Goal: Task Accomplishment & Management: Use online tool/utility

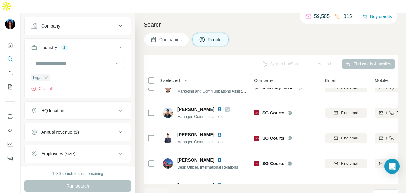
scroll to position [476, 0]
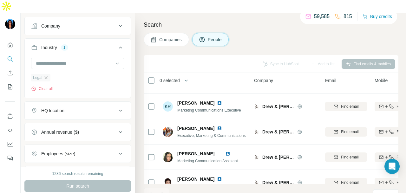
click at [48, 75] on icon "button" at bounding box center [45, 77] width 5 height 5
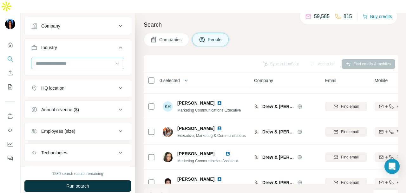
click at [75, 58] on div at bounding box center [74, 63] width 78 height 11
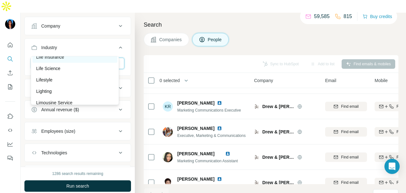
scroll to position [3897, 0]
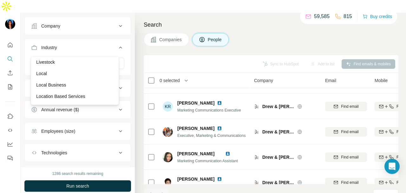
click at [88, 68] on div "Livestock" at bounding box center [74, 61] width 85 height 11
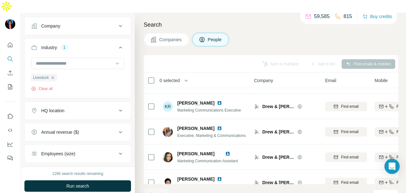
click at [83, 167] on div "1286 search results remaining Run search Clear Save search Share filters" at bounding box center [78, 186] width 114 height 39
drag, startPoint x: 83, startPoint y: 171, endPoint x: 84, endPoint y: 178, distance: 6.4
click at [83, 183] on span "Run search" at bounding box center [77, 186] width 23 height 6
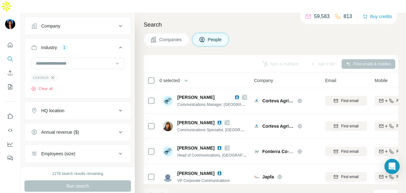
click at [55, 75] on icon "button" at bounding box center [52, 77] width 5 height 5
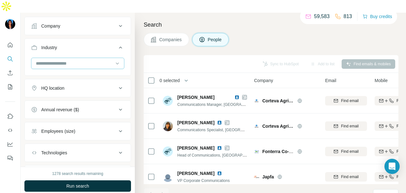
click at [87, 60] on input at bounding box center [74, 63] width 78 height 7
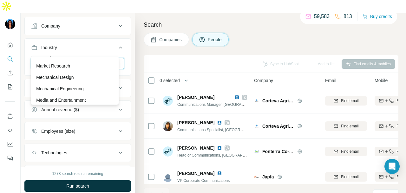
scroll to position [4119, 0]
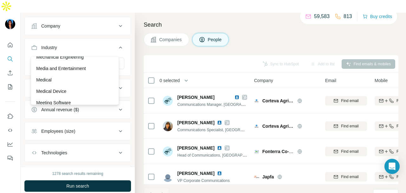
click at [93, 49] on div "Mechanical Design" at bounding box center [74, 45] width 77 height 6
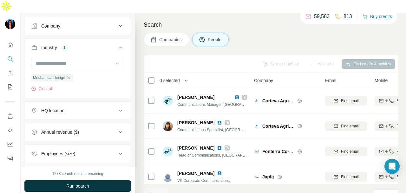
drag, startPoint x: 121, startPoint y: 173, endPoint x: 55, endPoint y: 7, distance: 178.8
click at [121, 180] on button "Run search" at bounding box center [77, 185] width 106 height 11
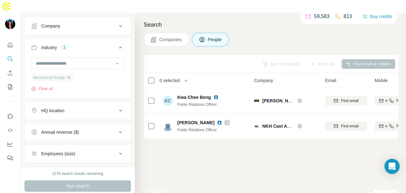
click at [71, 75] on icon "button" at bounding box center [68, 77] width 5 height 5
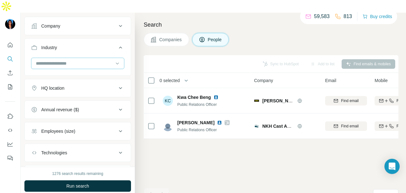
click at [101, 60] on input at bounding box center [74, 63] width 78 height 7
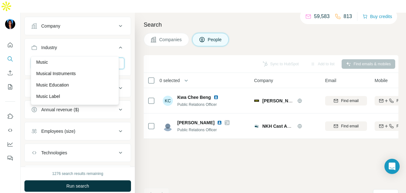
scroll to position [4341, 0]
click at [80, 55] on div "Music" at bounding box center [74, 52] width 77 height 6
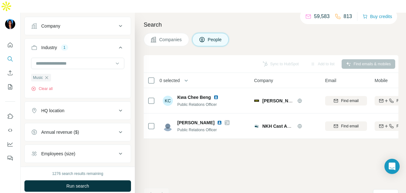
click at [107, 180] on button "Run search" at bounding box center [77, 185] width 106 height 11
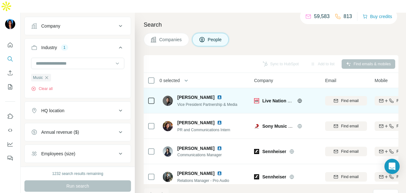
click at [217, 95] on img at bounding box center [219, 97] width 5 height 5
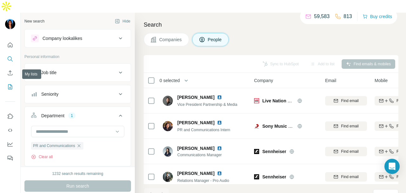
click at [8, 84] on icon "My lists" at bounding box center [10, 87] width 6 height 6
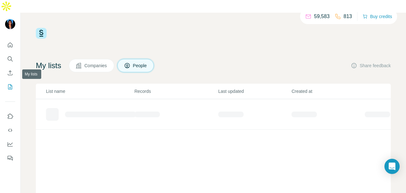
click at [8, 84] on icon "My lists" at bounding box center [10, 87] width 6 height 6
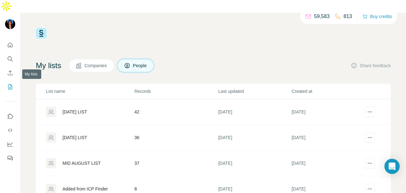
click at [8, 84] on icon "My lists" at bounding box center [10, 87] width 6 height 6
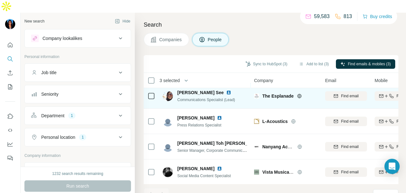
scroll to position [253, 0]
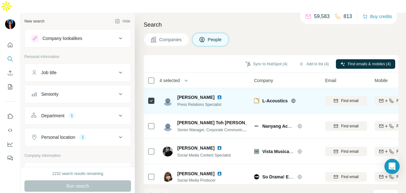
click at [294, 99] on icon at bounding box center [293, 101] width 2 height 4
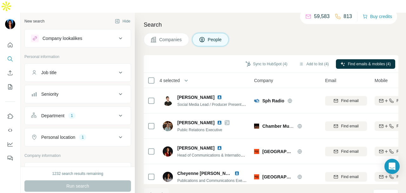
scroll to position [539, 0]
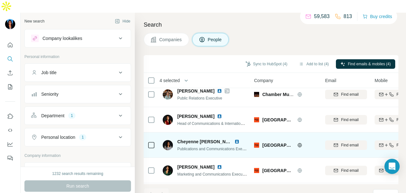
click at [301, 143] on icon at bounding box center [299, 145] width 5 height 5
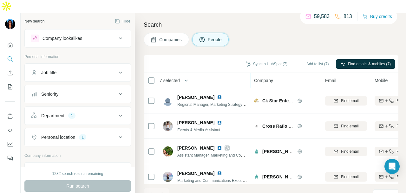
scroll to position [665, 0]
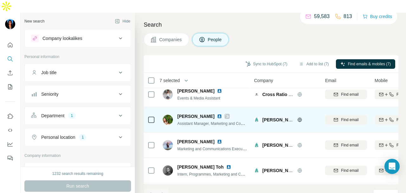
click at [225, 114] on icon at bounding box center [227, 116] width 4 height 5
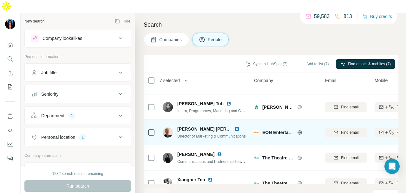
click at [147, 129] on icon at bounding box center [151, 133] width 8 height 8
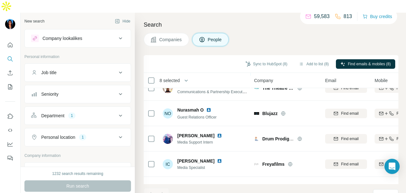
scroll to position [1021, 0]
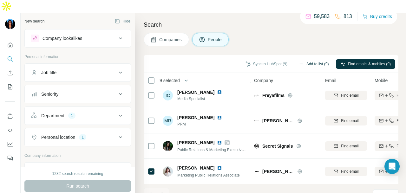
click at [316, 59] on button "Add to list (9)" at bounding box center [313, 64] width 39 height 10
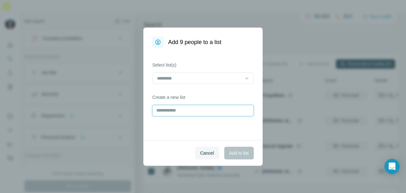
click at [199, 112] on input "text" at bounding box center [202, 110] width 101 height 11
type input "**********"
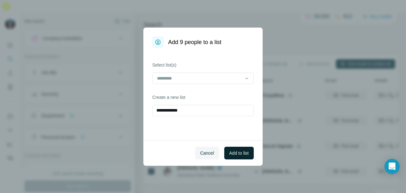
click at [239, 157] on button "Add to list" at bounding box center [238, 153] width 29 height 13
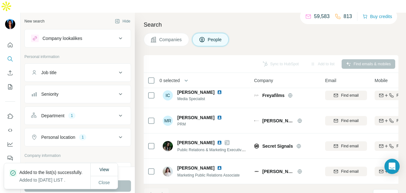
scroll to position [799, 0]
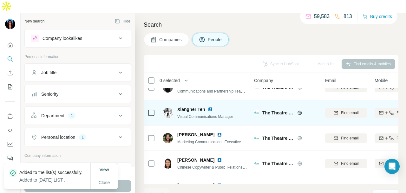
click at [299, 110] on icon at bounding box center [299, 112] width 5 height 5
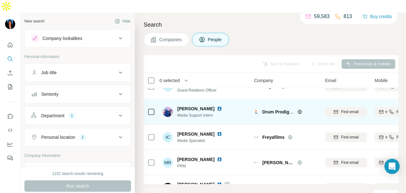
scroll to position [1021, 0]
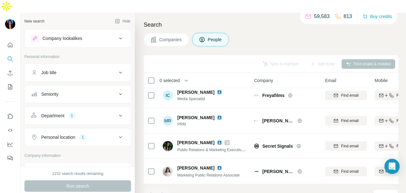
drag, startPoint x: 73, startPoint y: 119, endPoint x: 75, endPoint y: 111, distance: 8.6
click at [73, 130] on button "Personal location 1" at bounding box center [78, 137] width 106 height 15
click at [80, 112] on div "Department 1" at bounding box center [74, 115] width 86 height 6
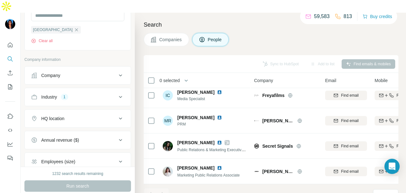
scroll to position [178, 0]
click at [79, 95] on div "Industry 1" at bounding box center [74, 98] width 86 height 6
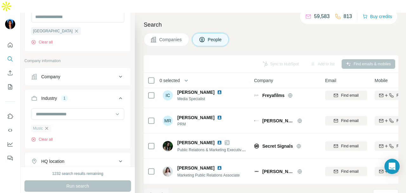
click at [48, 126] on icon "button" at bounding box center [46, 128] width 5 height 5
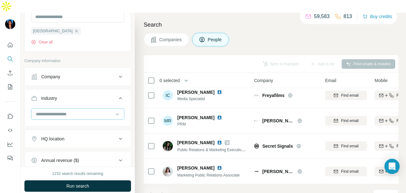
click at [87, 111] on input at bounding box center [74, 114] width 78 height 7
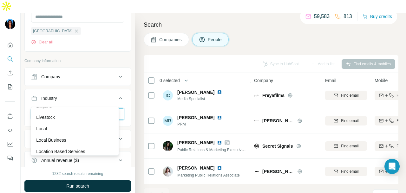
scroll to position [3897, 0]
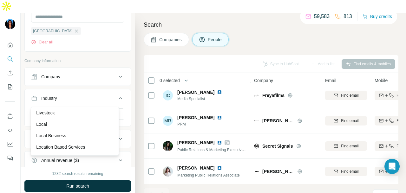
click at [83, 105] on div "Lingerie" at bounding box center [74, 101] width 77 height 6
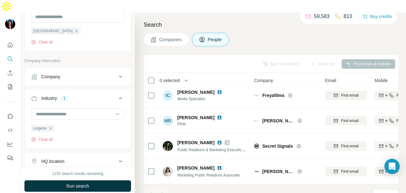
click at [87, 180] on button "Run search" at bounding box center [77, 185] width 106 height 11
click at [87, 180] on div "Run search" at bounding box center [77, 185] width 106 height 11
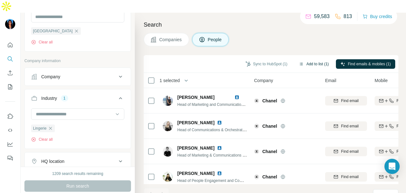
click at [317, 59] on button "Add to list (1)" at bounding box center [313, 64] width 39 height 10
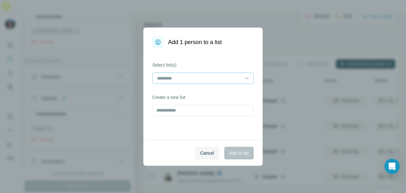
click at [212, 75] on input at bounding box center [199, 78] width 86 height 7
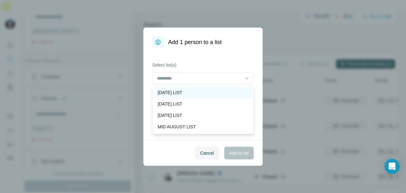
click at [202, 92] on div "[DATE] LIST" at bounding box center [202, 92] width 91 height 6
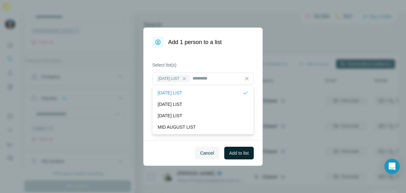
click at [231, 154] on span "Add to list" at bounding box center [238, 153] width 19 height 6
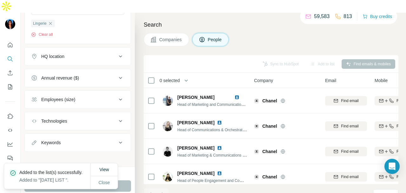
scroll to position [251, 0]
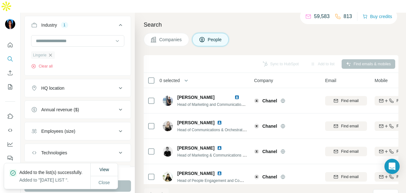
click at [48, 53] on icon "button" at bounding box center [50, 55] width 5 height 5
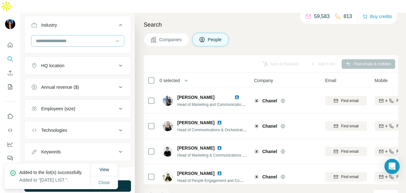
click at [75, 35] on div at bounding box center [74, 40] width 78 height 11
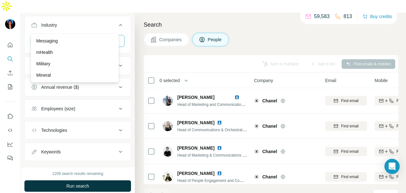
scroll to position [4183, 0]
click at [77, 31] on div "Men's" at bounding box center [74, 28] width 77 height 6
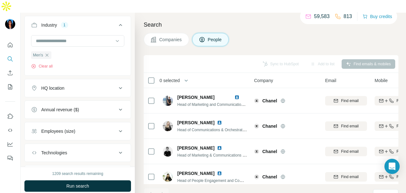
drag, startPoint x: 91, startPoint y: 175, endPoint x: 193, endPoint y: 16, distance: 189.0
click at [92, 180] on button "Run search" at bounding box center [77, 185] width 106 height 11
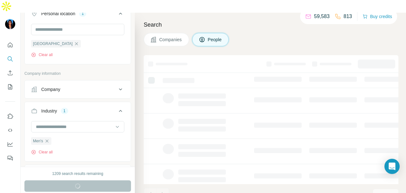
scroll to position [156, 0]
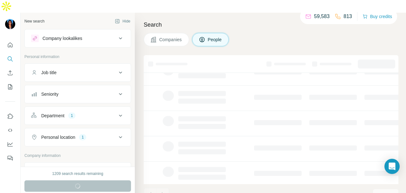
scroll to position [127, 0]
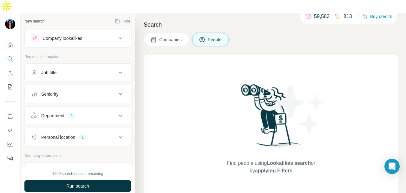
click at [87, 112] on div "Department 1" at bounding box center [74, 115] width 86 height 6
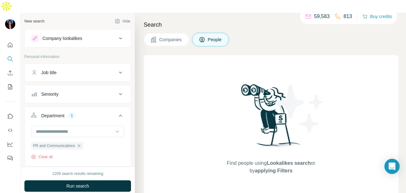
scroll to position [158, 0]
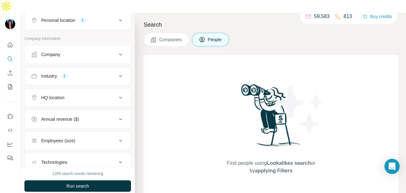
click at [83, 68] on button "Industry 1" at bounding box center [78, 75] width 106 height 15
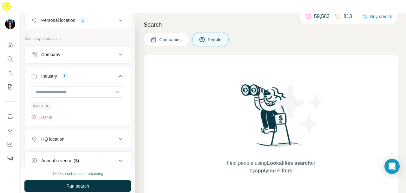
click at [49, 104] on icon "button" at bounding box center [46, 106] width 5 height 5
click at [73, 88] on input at bounding box center [74, 91] width 78 height 7
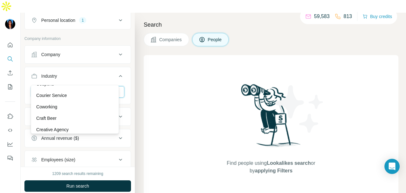
scroll to position [1521, 0]
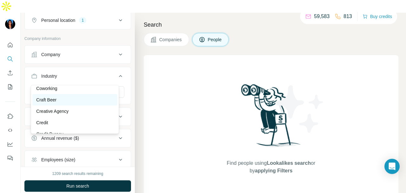
click at [74, 103] on div "Craft Beer" at bounding box center [74, 100] width 77 height 6
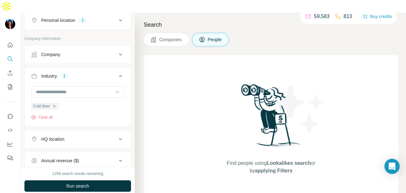
click at [82, 183] on span "Run search" at bounding box center [77, 186] width 23 height 6
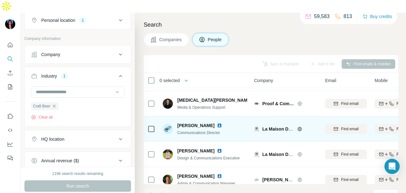
scroll to position [190, 0]
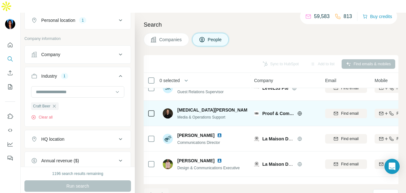
click at [254, 107] on img at bounding box center [256, 109] width 5 height 5
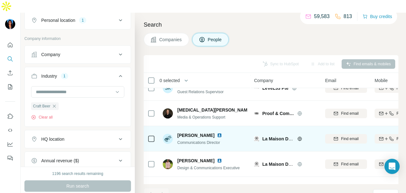
scroll to position [235, 0]
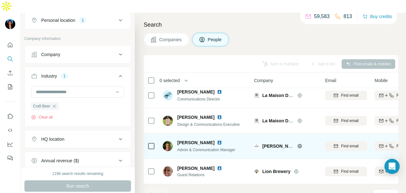
click at [217, 140] on img at bounding box center [219, 142] width 5 height 5
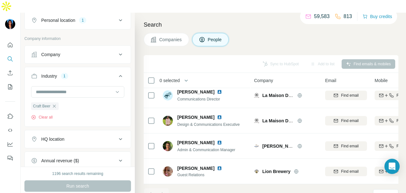
drag, startPoint x: 55, startPoint y: 93, endPoint x: 63, endPoint y: 86, distance: 10.8
click at [55, 104] on icon "button" at bounding box center [54, 106] width 5 height 5
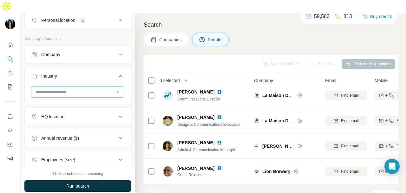
click at [67, 88] on input at bounding box center [74, 91] width 78 height 7
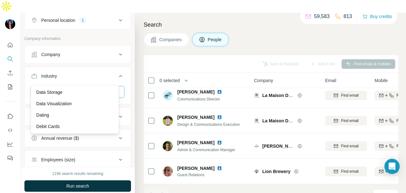
scroll to position [1743, 0]
drag, startPoint x: 68, startPoint y: 98, endPoint x: 77, endPoint y: 149, distance: 51.8
click at [67, 98] on div "Debit Cards" at bounding box center [74, 95] width 77 height 6
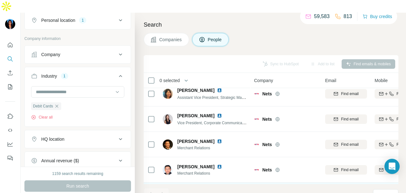
scroll to position [837, 0]
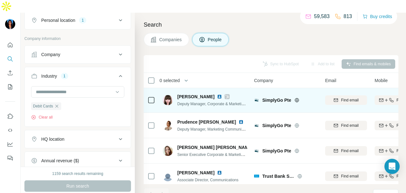
click at [225, 94] on icon at bounding box center [227, 96] width 4 height 5
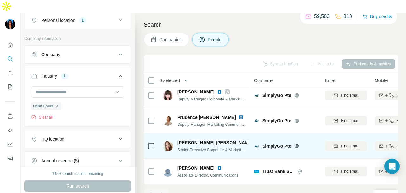
scroll to position [843, 0]
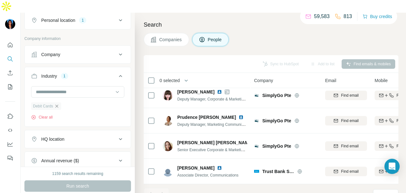
click at [58, 105] on icon "button" at bounding box center [56, 106] width 3 height 3
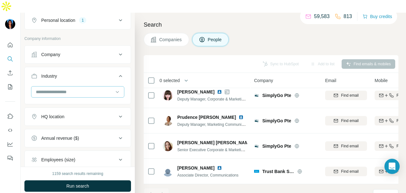
click at [71, 87] on div at bounding box center [74, 92] width 78 height 11
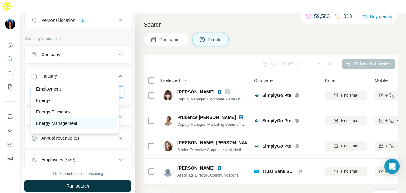
scroll to position [2218, 0]
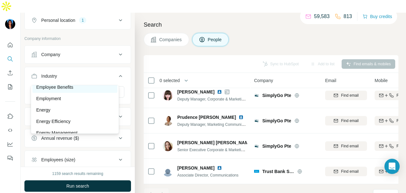
click at [82, 93] on div "Employee Benefits" at bounding box center [74, 86] width 85 height 11
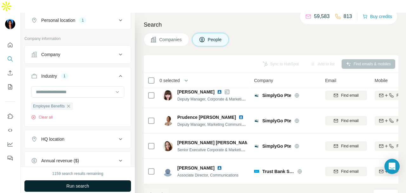
click at [110, 180] on button "Run search" at bounding box center [77, 185] width 106 height 11
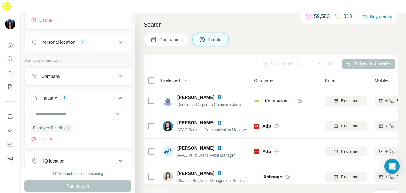
scroll to position [127, 0]
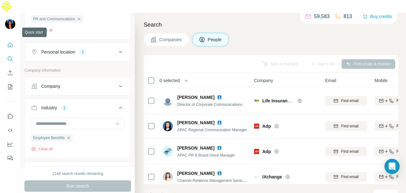
click at [10, 42] on icon "Quick start" at bounding box center [10, 44] width 5 height 5
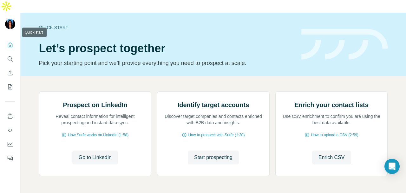
drag, startPoint x: 11, startPoint y: 33, endPoint x: 11, endPoint y: 5, distance: 27.3
click at [11, 42] on icon "Quick start" at bounding box center [10, 45] width 6 height 6
click at [7, 56] on icon "Search" at bounding box center [10, 59] width 6 height 6
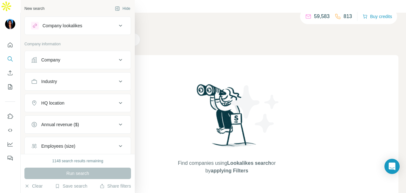
click at [93, 29] on div "Company lookalikes" at bounding box center [74, 26] width 86 height 8
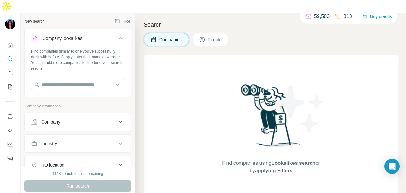
click at [93, 35] on div "Company lookalikes" at bounding box center [74, 39] width 86 height 8
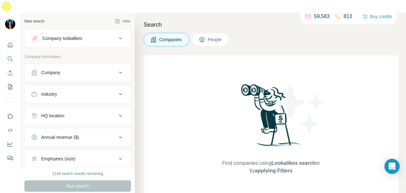
click at [86, 69] on div "Company" at bounding box center [74, 72] width 86 height 6
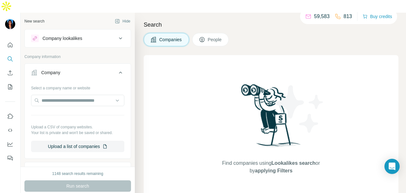
click at [86, 69] on div "Company" at bounding box center [74, 72] width 86 height 6
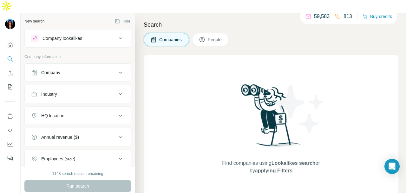
click at [211, 36] on span "People" at bounding box center [215, 39] width 15 height 6
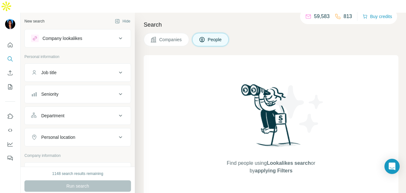
click at [97, 31] on button "Company lookalikes" at bounding box center [78, 38] width 106 height 15
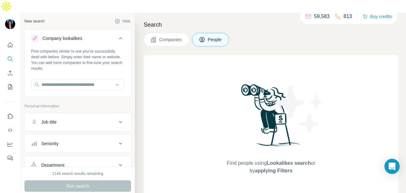
click at [97, 31] on button "Company lookalikes" at bounding box center [78, 40] width 106 height 18
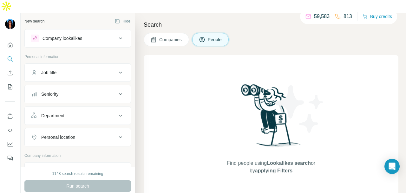
click at [97, 69] on div "Job title" at bounding box center [74, 72] width 86 height 6
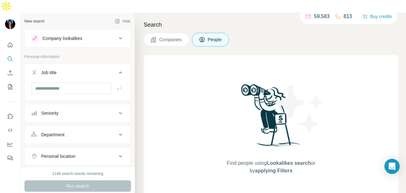
scroll to position [32, 0]
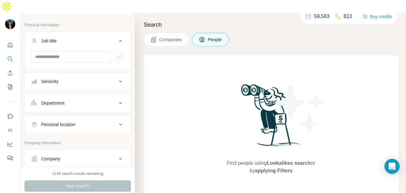
click at [102, 78] on div "Seniority" at bounding box center [74, 81] width 86 height 6
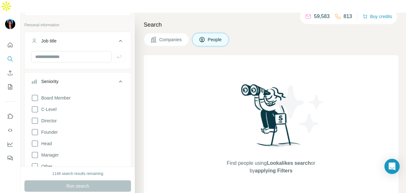
click at [102, 74] on button "Seniority" at bounding box center [78, 83] width 106 height 18
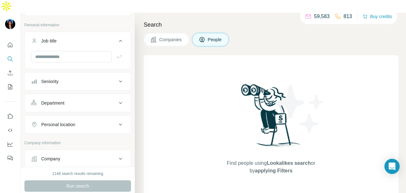
scroll to position [63, 0]
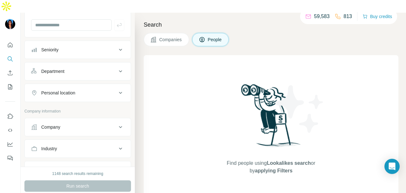
click at [102, 68] on div "Department" at bounding box center [74, 71] width 86 height 6
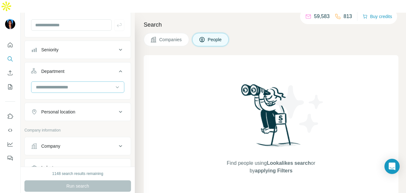
click at [99, 84] on input at bounding box center [74, 87] width 78 height 7
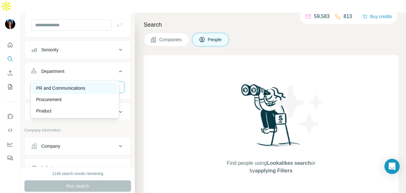
type input "**"
click at [77, 88] on p "PR and Communications" at bounding box center [60, 88] width 49 height 6
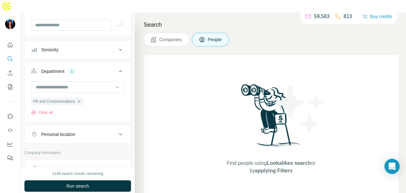
scroll to position [95, 0]
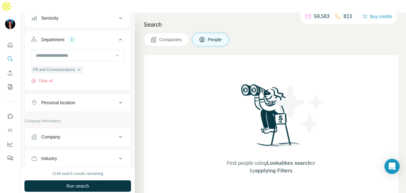
click at [75, 99] on div "Personal location" at bounding box center [58, 102] width 34 height 6
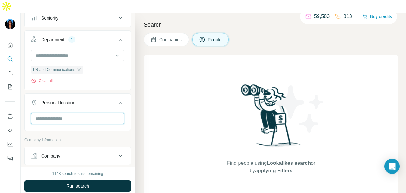
click at [68, 113] on input "text" at bounding box center [77, 118] width 93 height 11
type input "****"
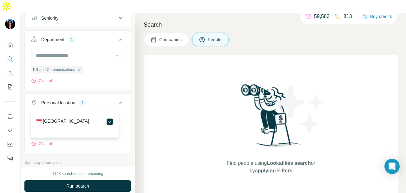
click at [127, 96] on div "New search Hide Company lookalikes Personal information Job title Seniority Dep…" at bounding box center [78, 90] width 114 height 154
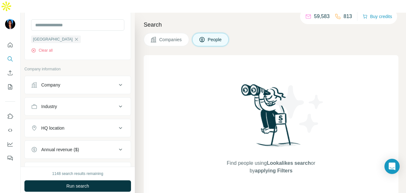
scroll to position [190, 0]
click at [117, 101] on icon at bounding box center [121, 105] width 8 height 8
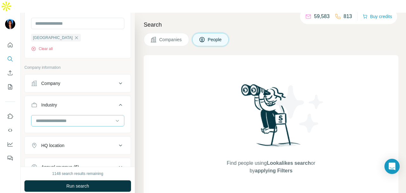
click at [108, 115] on div at bounding box center [74, 120] width 78 height 11
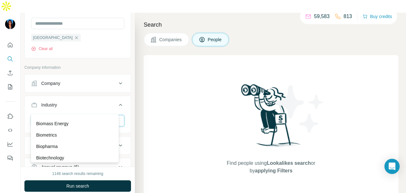
scroll to position [665, 0]
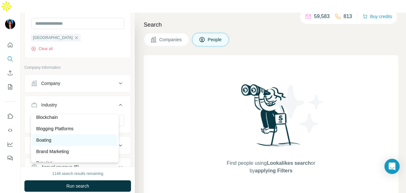
click at [85, 143] on div "Boating" at bounding box center [74, 140] width 77 height 6
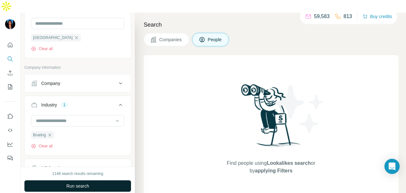
click at [87, 183] on span "Run search" at bounding box center [77, 186] width 23 height 6
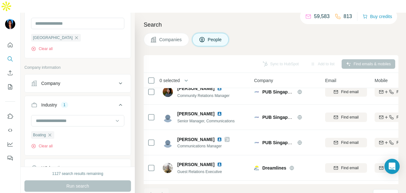
scroll to position [412, 0]
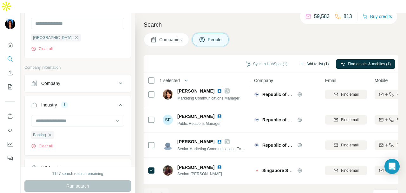
click at [311, 59] on button "Add to list (1)" at bounding box center [313, 64] width 39 height 10
click at [308, 59] on button "Add to list (1)" at bounding box center [313, 64] width 39 height 10
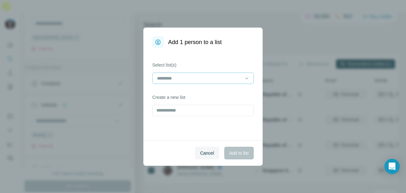
click at [200, 80] on input at bounding box center [199, 78] width 86 height 7
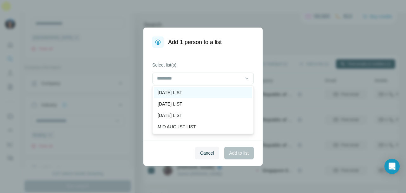
click at [197, 91] on div "[DATE] LIST" at bounding box center [202, 92] width 91 height 6
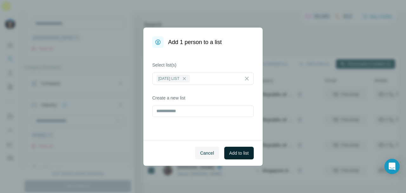
click at [229, 151] on span "Add to list" at bounding box center [238, 153] width 19 height 6
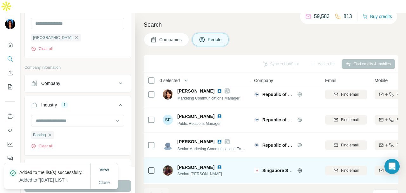
click at [299, 168] on icon at bounding box center [299, 170] width 5 height 5
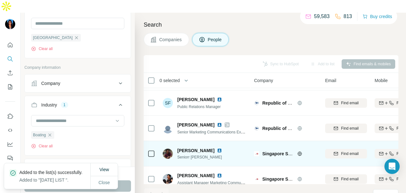
scroll to position [438, 0]
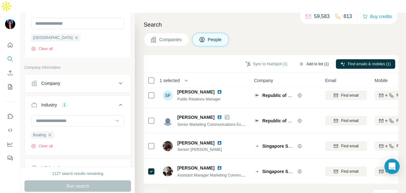
click at [299, 61] on icon "button" at bounding box center [300, 63] width 5 height 5
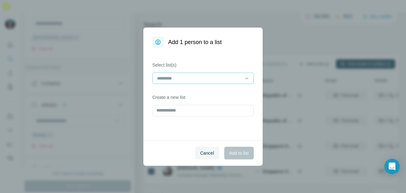
click at [209, 75] on input at bounding box center [199, 78] width 86 height 7
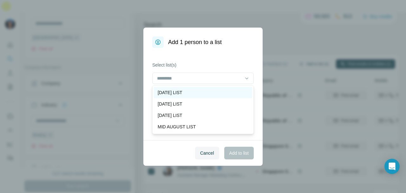
click at [195, 92] on div "[DATE] LIST" at bounding box center [202, 92] width 91 height 6
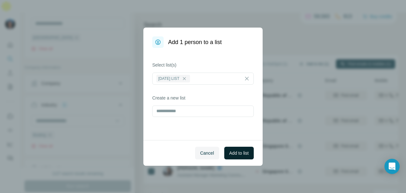
click at [228, 149] on button "Add to list" at bounding box center [238, 153] width 29 height 13
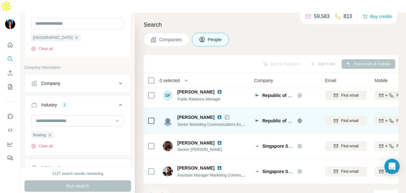
click at [273, 20] on h4 "Search" at bounding box center [271, 24] width 254 height 9
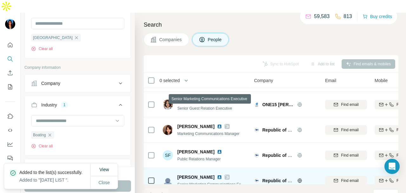
scroll to position [375, 0]
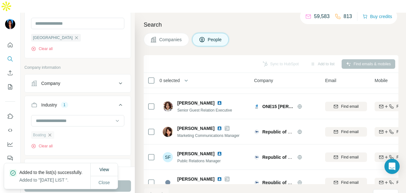
click at [48, 132] on icon "button" at bounding box center [49, 134] width 5 height 5
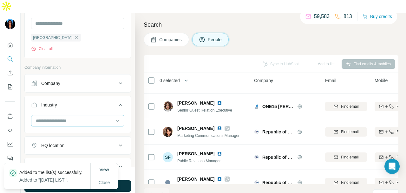
click at [100, 117] on input at bounding box center [74, 120] width 78 height 7
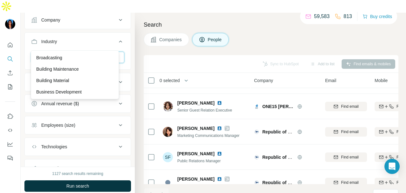
scroll to position [729, 0]
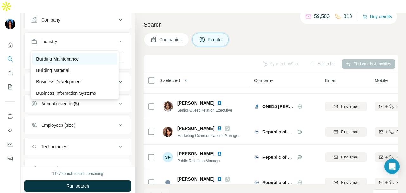
click at [79, 62] on p "Building Maintenance" at bounding box center [57, 59] width 42 height 6
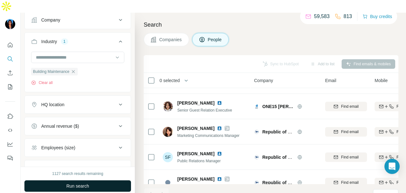
click at [96, 180] on button "Run search" at bounding box center [77, 185] width 106 height 11
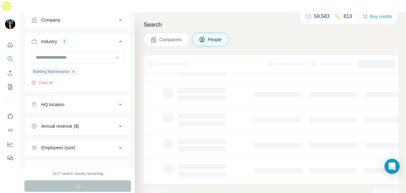
scroll to position [159, 0]
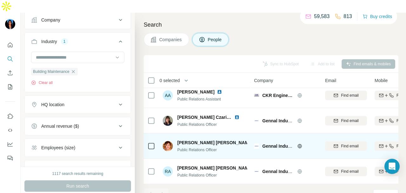
scroll to position [1, 0]
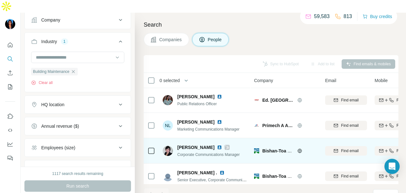
click at [225, 145] on icon at bounding box center [226, 147] width 3 height 4
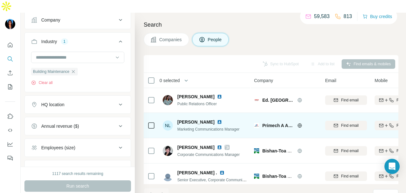
scroll to position [0, 0]
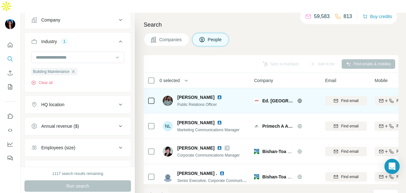
click at [222, 95] on img at bounding box center [219, 97] width 5 height 5
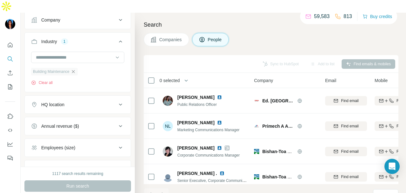
click at [74, 69] on icon "button" at bounding box center [73, 71] width 5 height 5
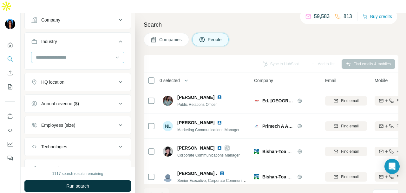
click at [90, 52] on div at bounding box center [74, 57] width 78 height 11
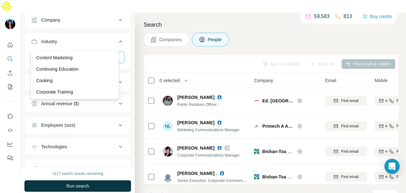
scroll to position [1584, 0]
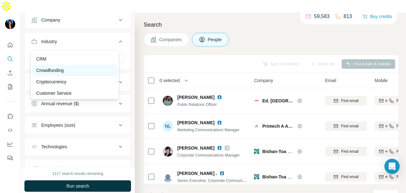
click at [87, 73] on div "Crowdfunding" at bounding box center [74, 70] width 77 height 6
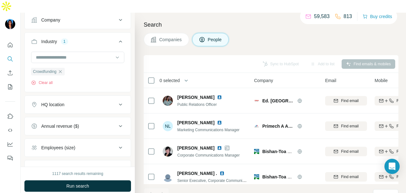
click at [83, 183] on span "Run search" at bounding box center [77, 186] width 23 height 6
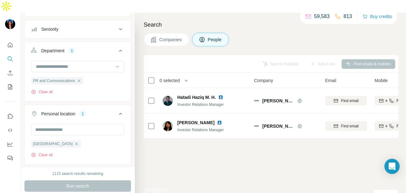
scroll to position [32, 0]
